Goal: Register for event/course

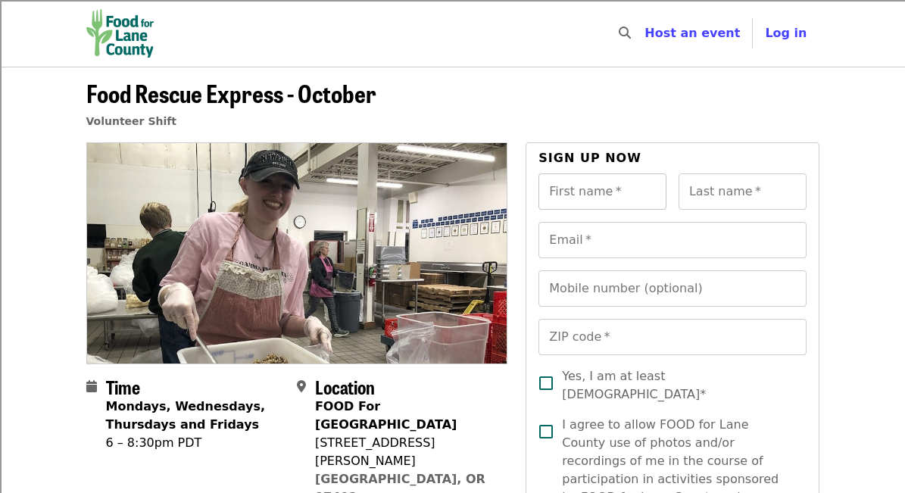
click at [598, 204] on input "First name   *" at bounding box center [602, 191] width 128 height 36
type input "******"
click at [760, 188] on input "Last name   *" at bounding box center [742, 191] width 128 height 36
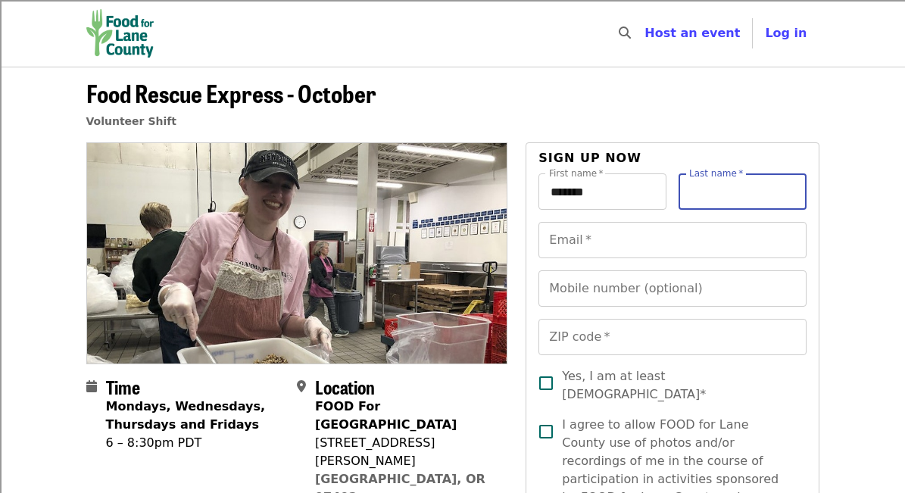
type input "*"
type input "**********"
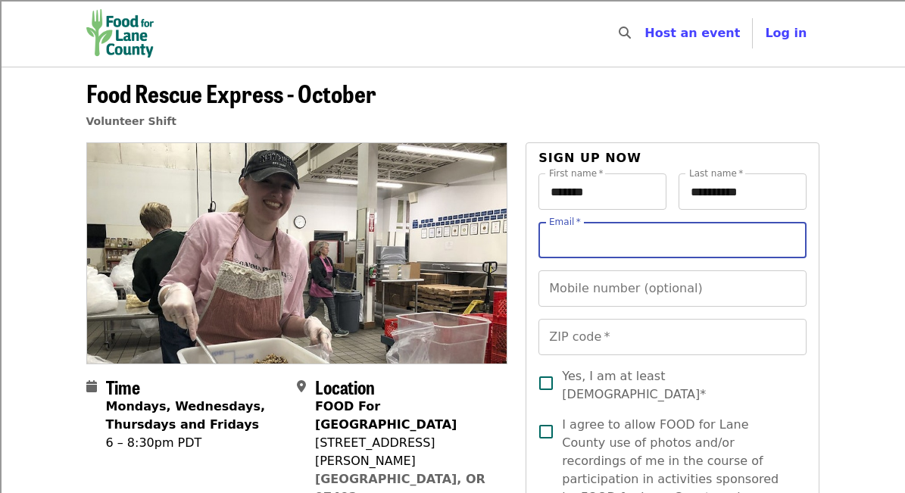
click at [719, 241] on input "Email   *" at bounding box center [671, 240] width 267 height 36
type input "**********"
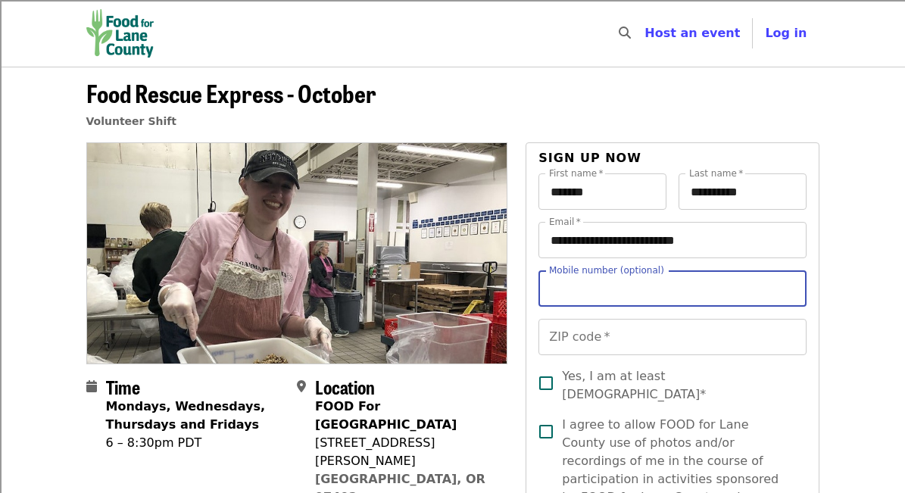
click at [713, 298] on input "Mobile number (optional)" at bounding box center [671, 288] width 267 height 36
type input "**********"
click at [714, 336] on input "ZIP code   *" at bounding box center [671, 337] width 267 height 36
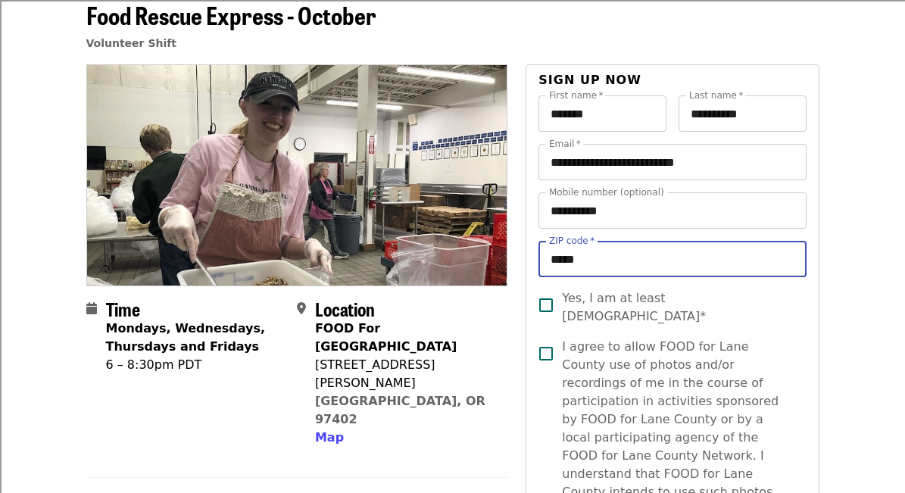
scroll to position [91, 0]
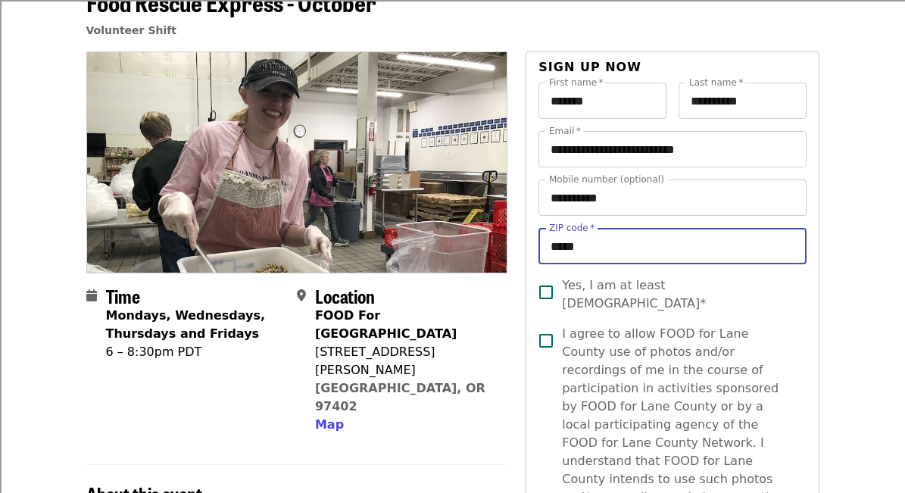
type input "*****"
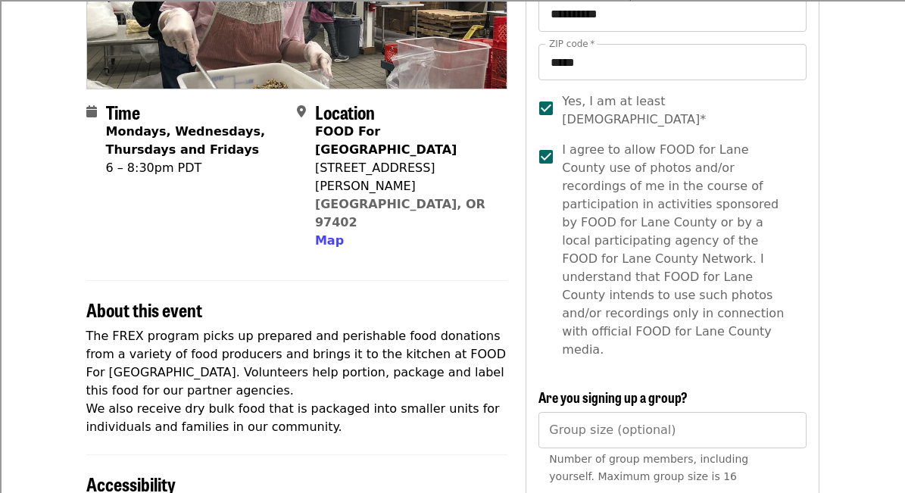
scroll to position [441, 0]
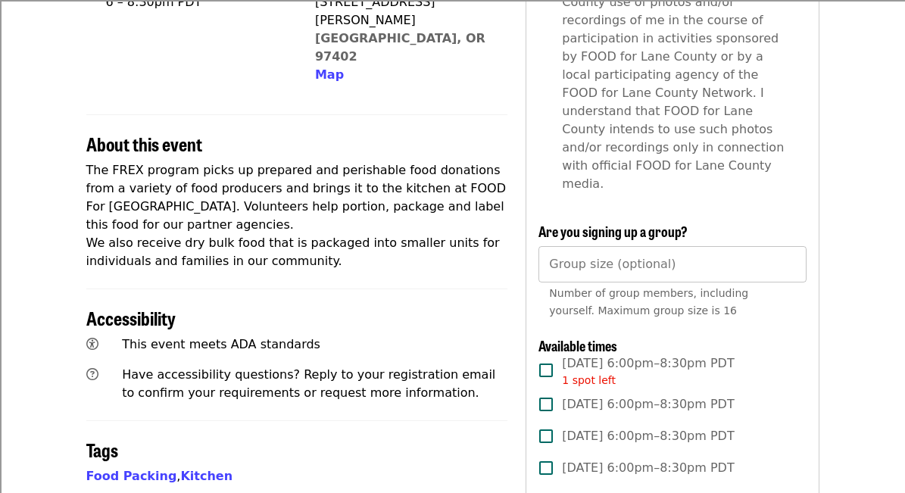
click at [609, 246] on input "Group size (optional)" at bounding box center [671, 264] width 267 height 36
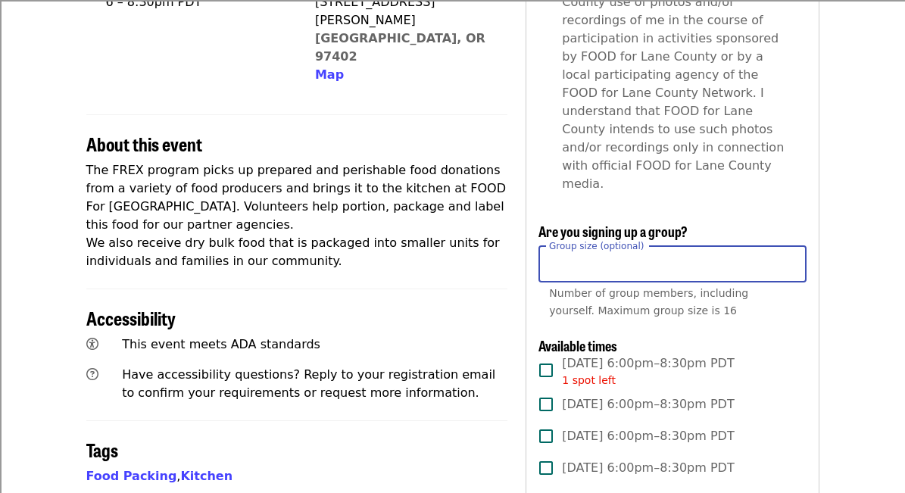
click at [793, 246] on input "Group size (optional)" at bounding box center [671, 264] width 267 height 36
click at [790, 246] on input "*" at bounding box center [671, 264] width 267 height 36
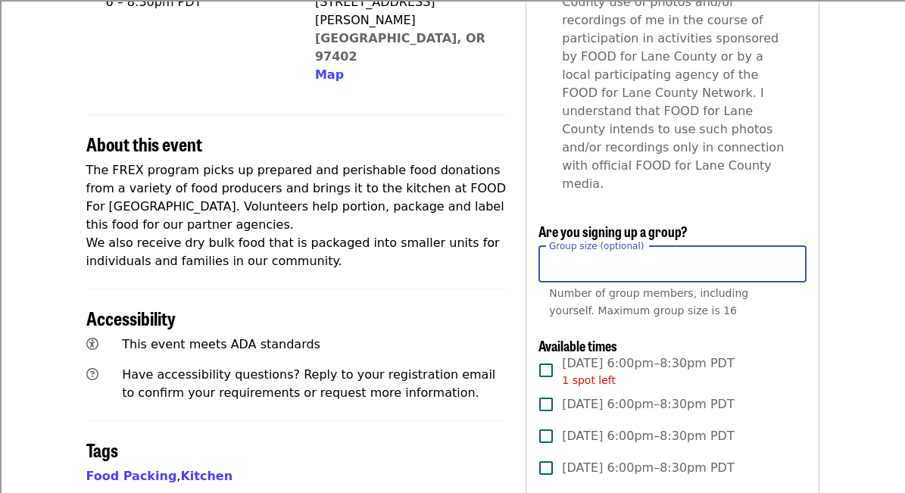
click at [790, 246] on input "*" at bounding box center [671, 264] width 267 height 36
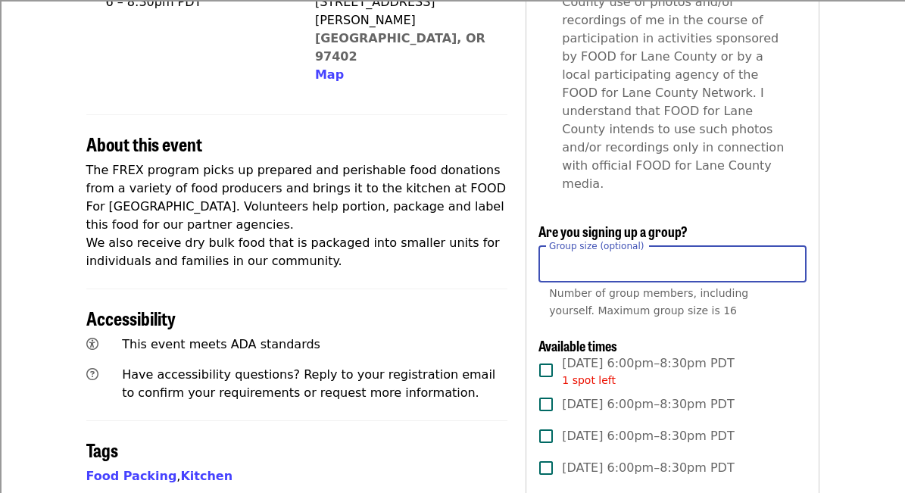
click at [790, 246] on input "**" at bounding box center [671, 264] width 267 height 36
click at [788, 246] on input "*" at bounding box center [671, 264] width 267 height 36
type input "*"
click at [788, 246] on input "*" at bounding box center [671, 264] width 267 height 36
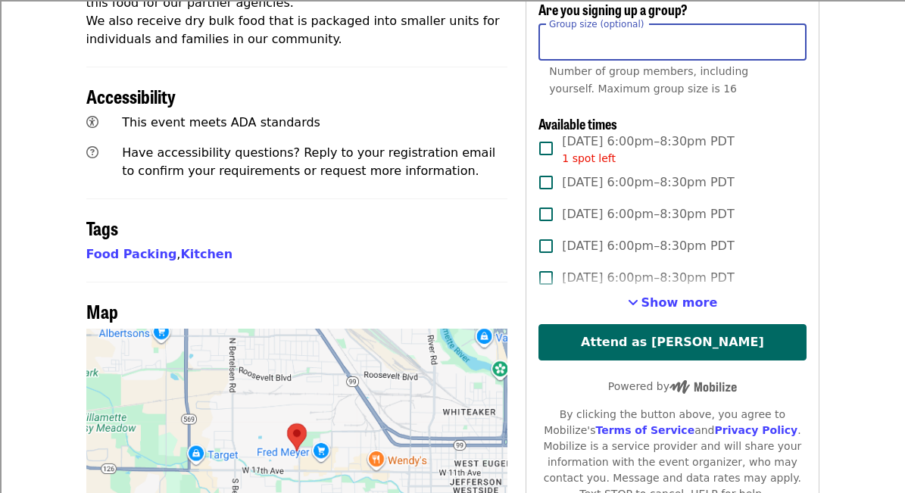
scroll to position [662, 0]
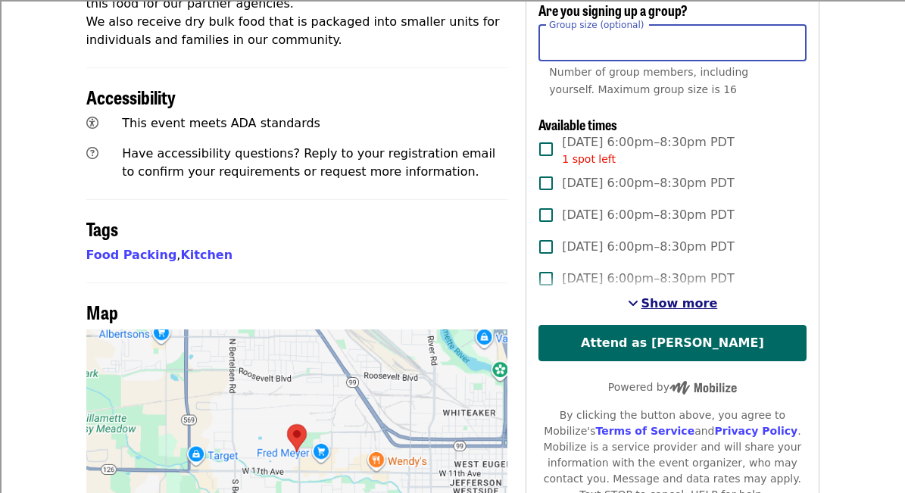
click at [636, 297] on span "See more timeslots" at bounding box center [633, 303] width 11 height 12
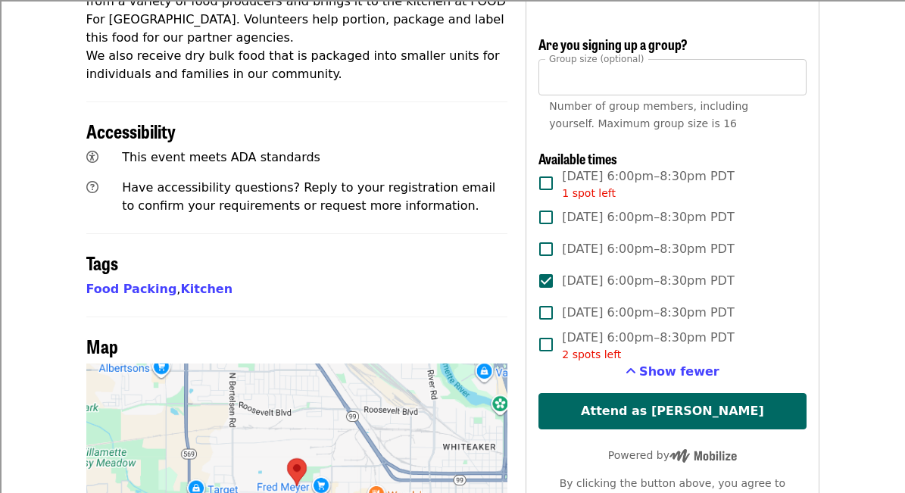
scroll to position [576, 0]
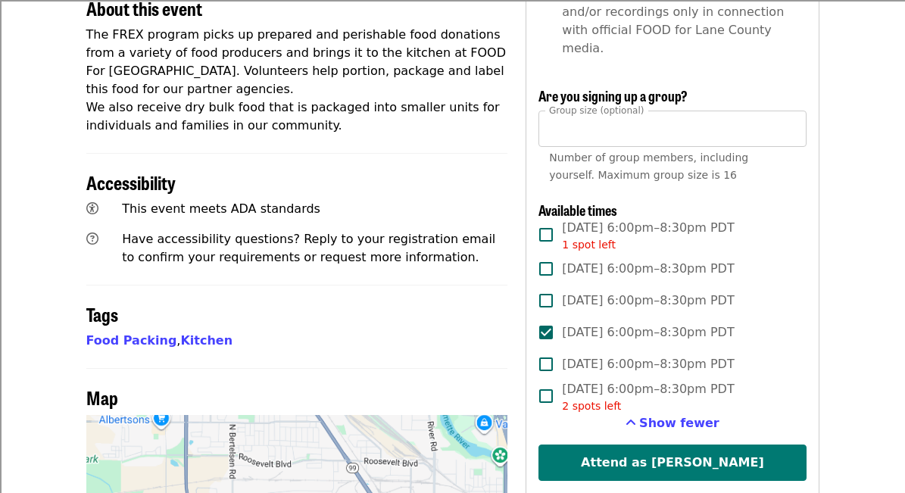
click at [609, 444] on button "Attend as [PERSON_NAME]" at bounding box center [671, 462] width 267 height 36
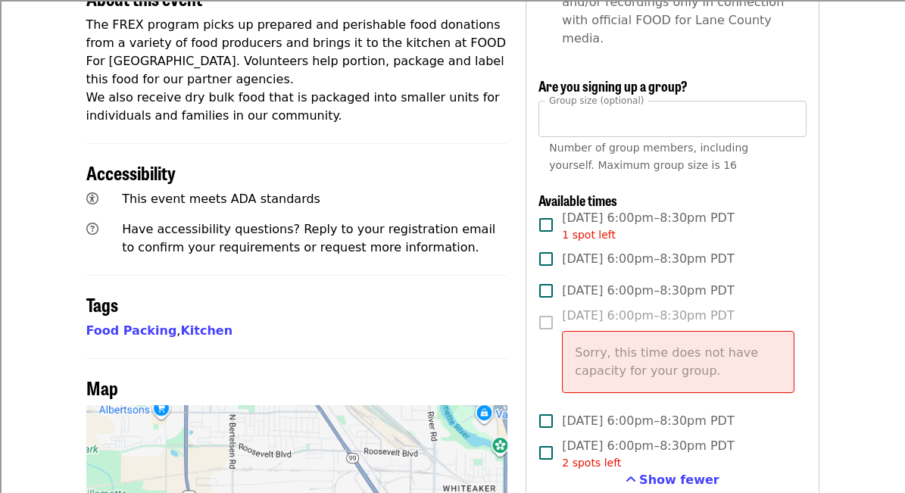
scroll to position [587, 0]
click at [545, 306] on label "[DATE] 6:00pm–8:30pm PDT Sorry, this time does not have capacity for your group." at bounding box center [661, 355] width 263 height 98
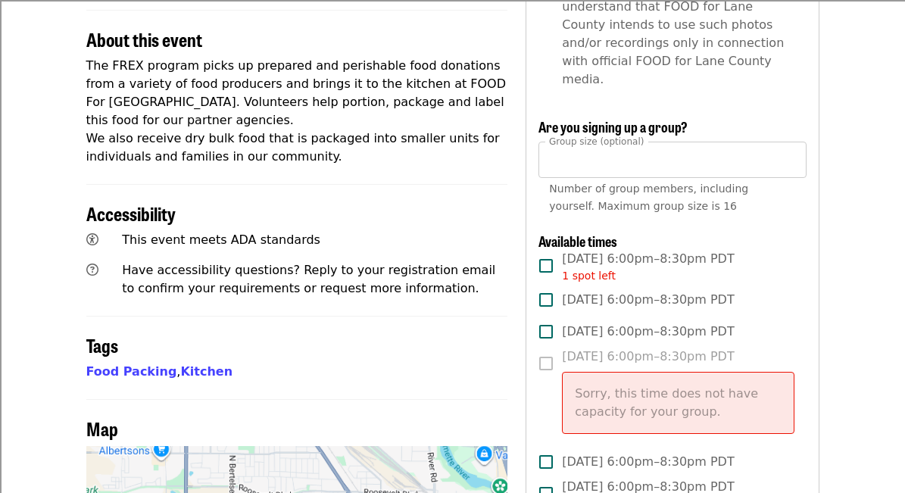
scroll to position [522, 0]
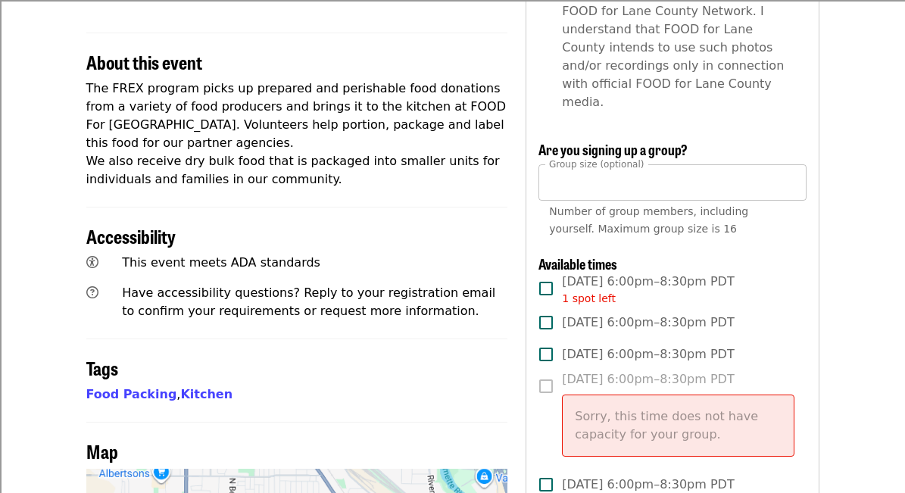
click at [587, 164] on input "*" at bounding box center [671, 182] width 267 height 36
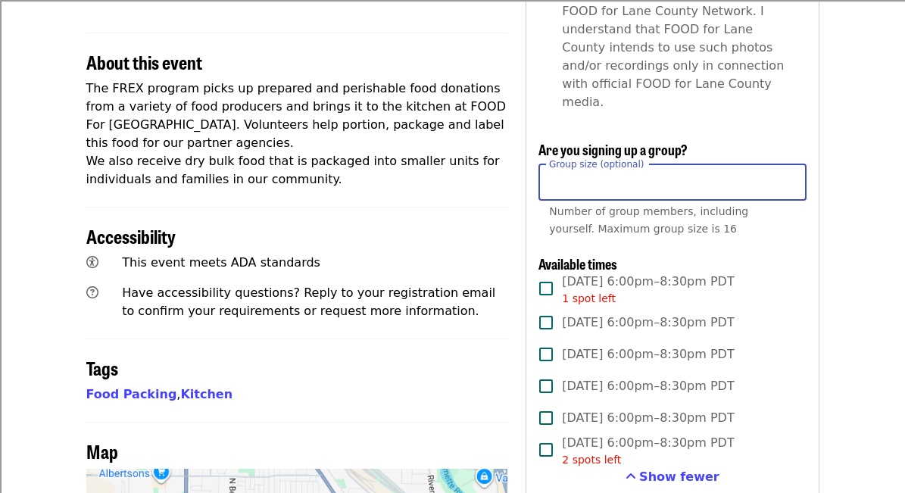
type input "*"
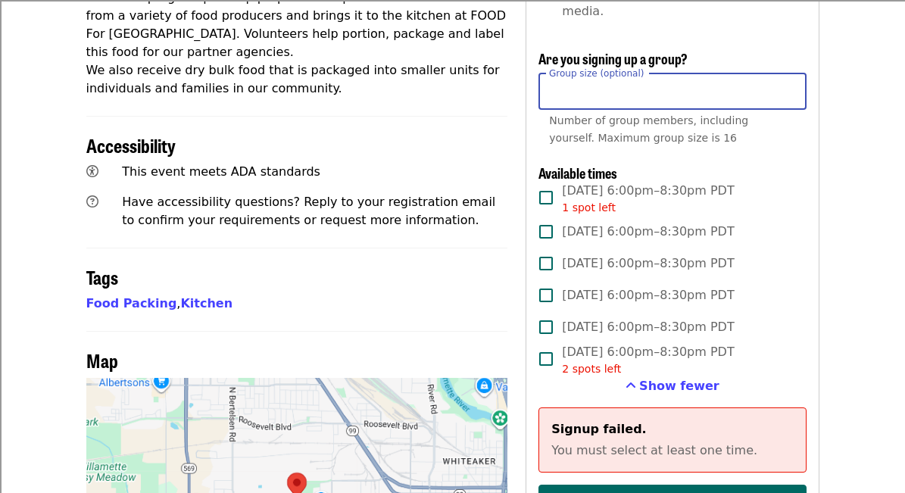
scroll to position [612, 0]
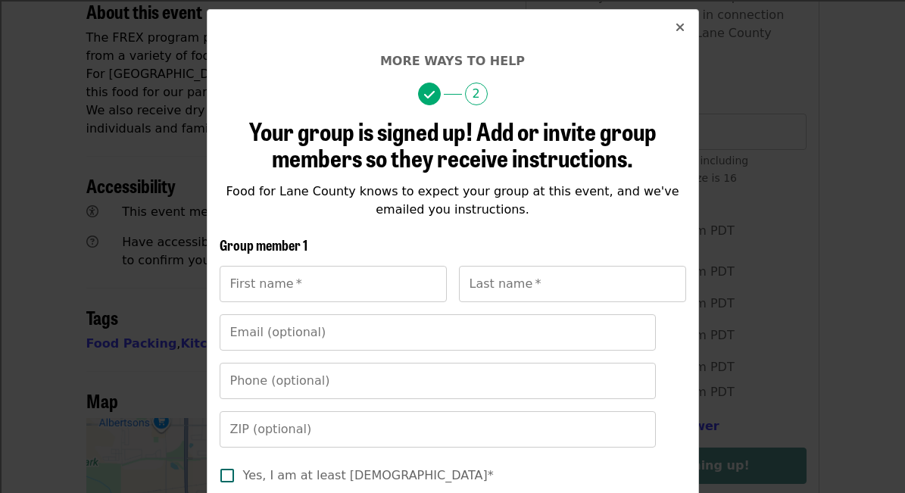
scroll to position [0, 0]
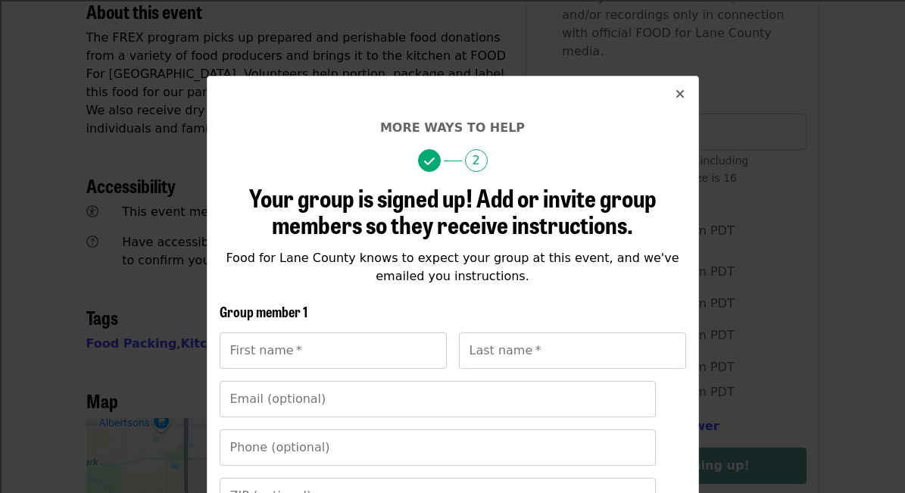
click at [676, 95] on icon "times icon" at bounding box center [679, 94] width 9 height 14
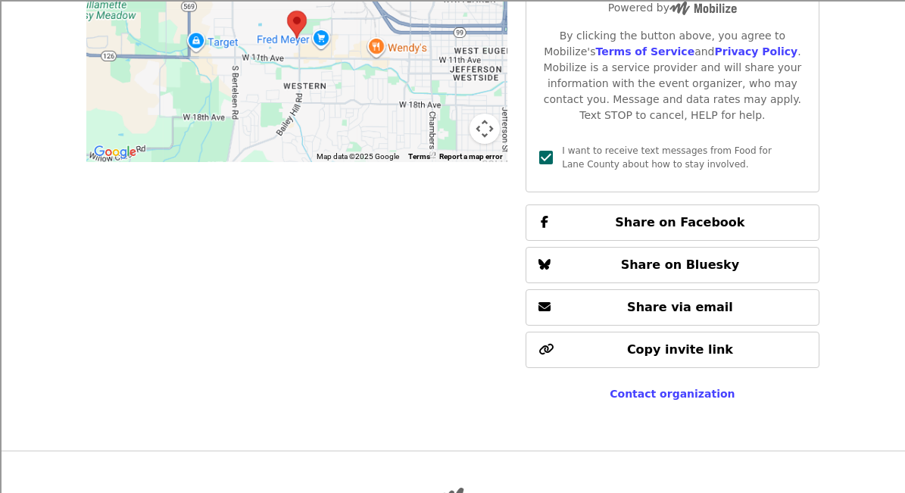
scroll to position [1070, 0]
